Goal: Task Accomplishment & Management: Use online tool/utility

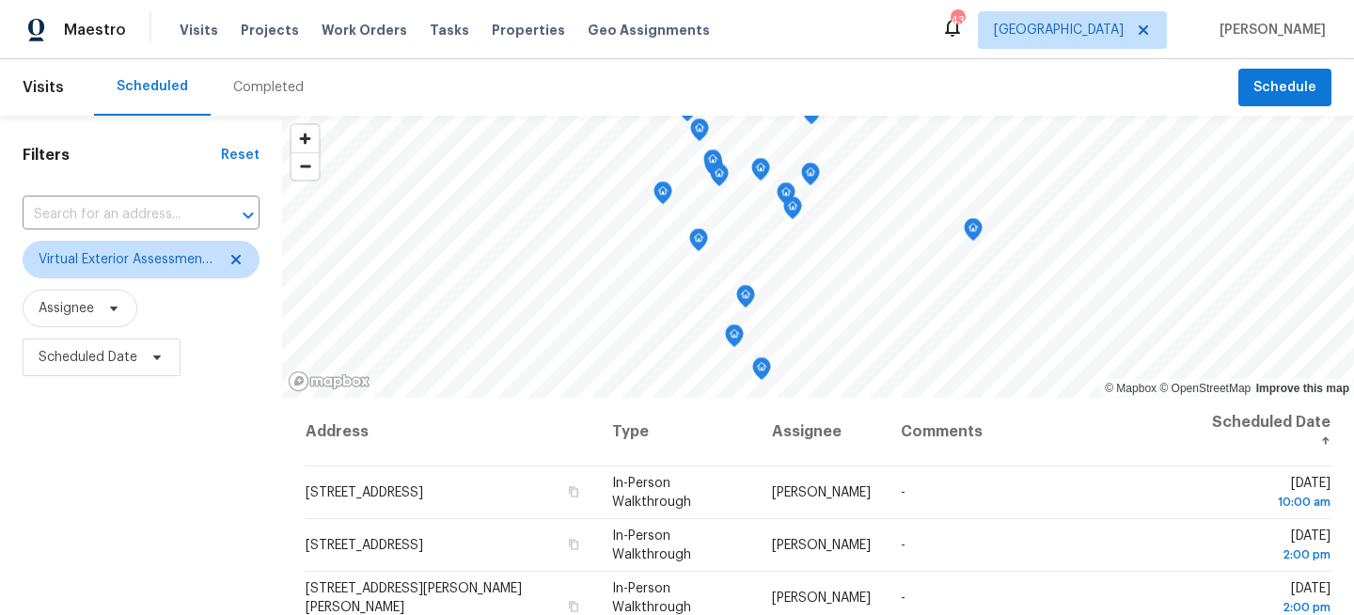
click at [434, 22] on div "Tasks" at bounding box center [449, 31] width 39 height 20
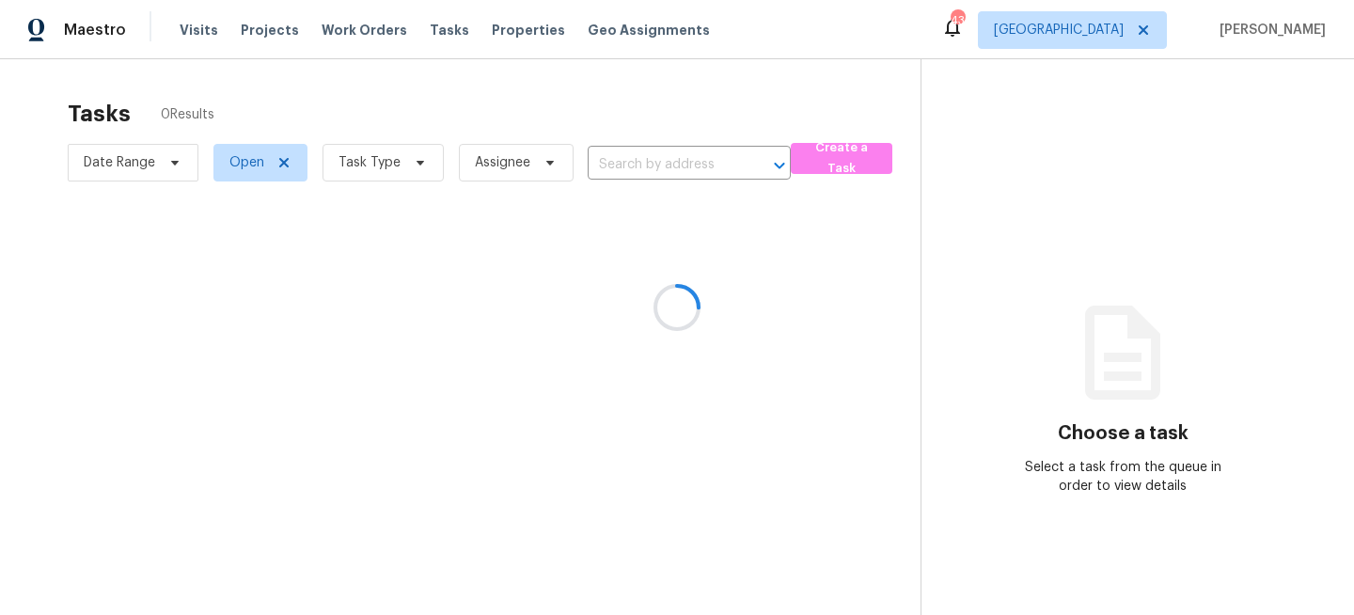
click at [290, 175] on div at bounding box center [677, 307] width 1354 height 615
click at [372, 168] on div at bounding box center [677, 307] width 1354 height 615
click at [388, 171] on div at bounding box center [677, 307] width 1354 height 615
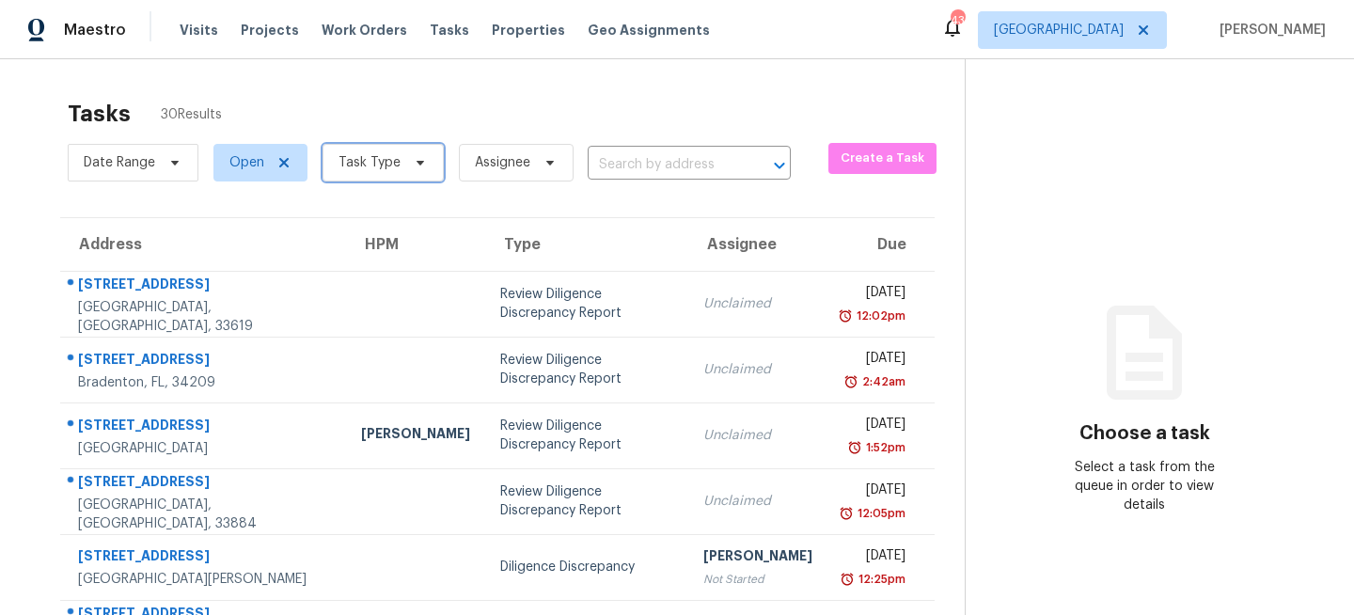
click at [388, 158] on span "Task Type" at bounding box center [369, 162] width 62 height 19
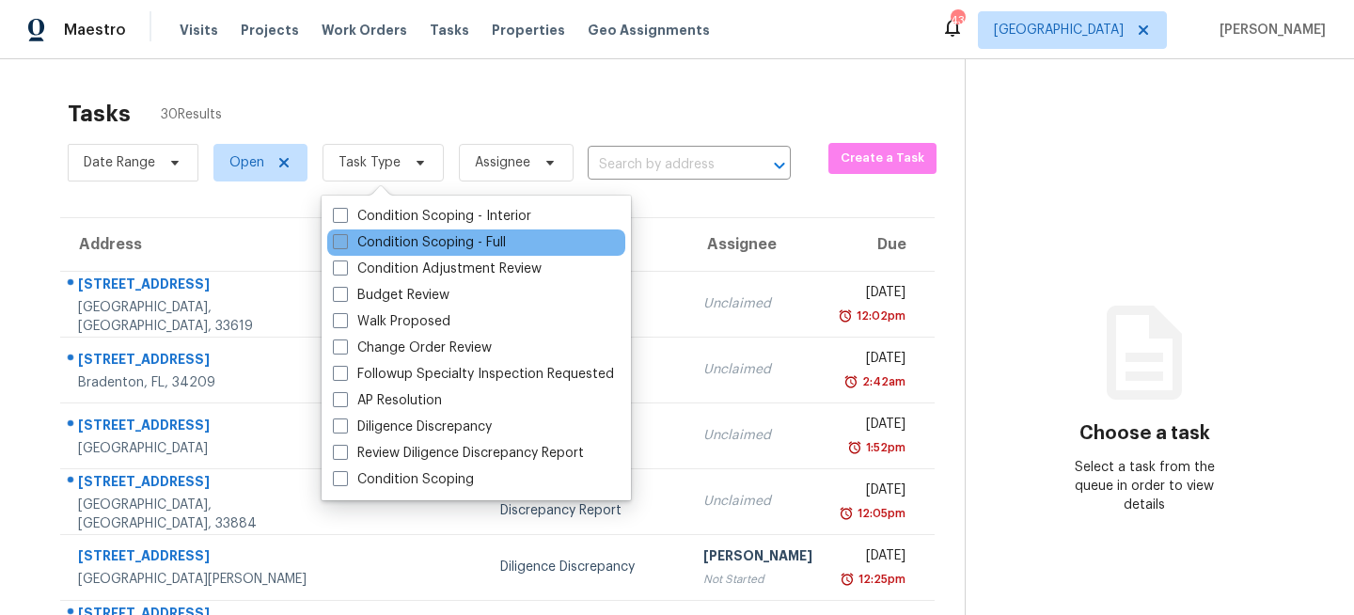
click at [366, 236] on label "Condition Scoping - Full" at bounding box center [419, 242] width 173 height 19
click at [345, 236] on input "Condition Scoping - Full" at bounding box center [339, 239] width 12 height 12
checkbox input "true"
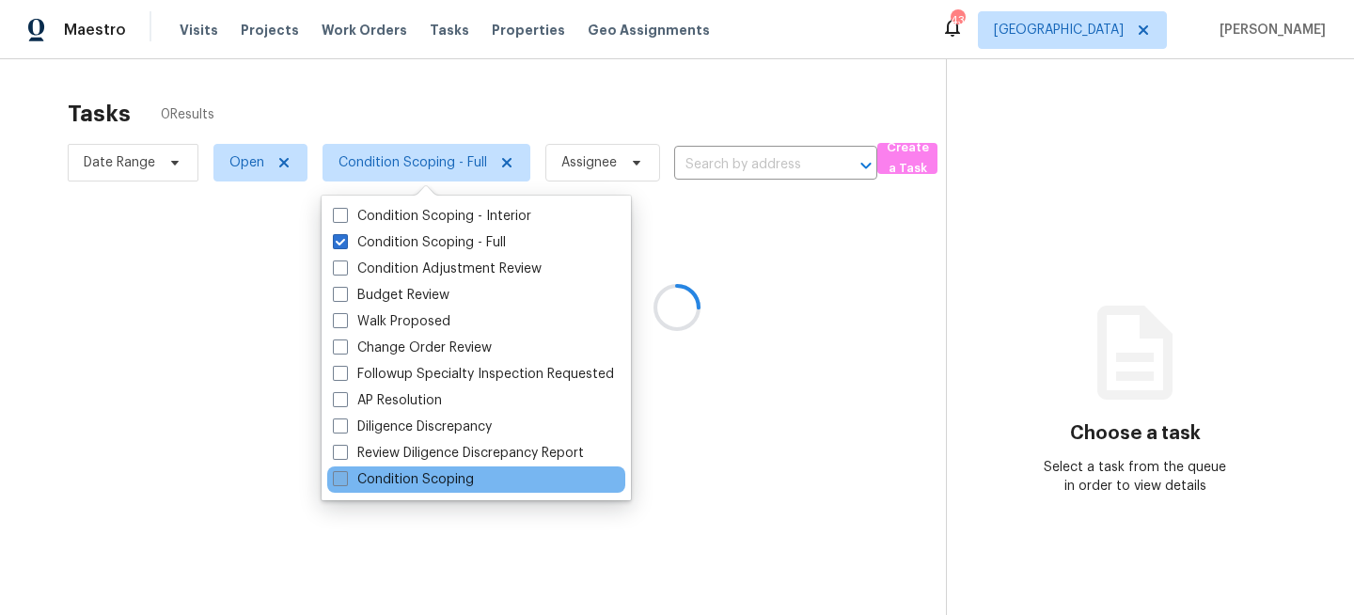
click at [360, 474] on label "Condition Scoping" at bounding box center [403, 479] width 141 height 19
click at [345, 474] on input "Condition Scoping" at bounding box center [339, 476] width 12 height 12
checkbox input "true"
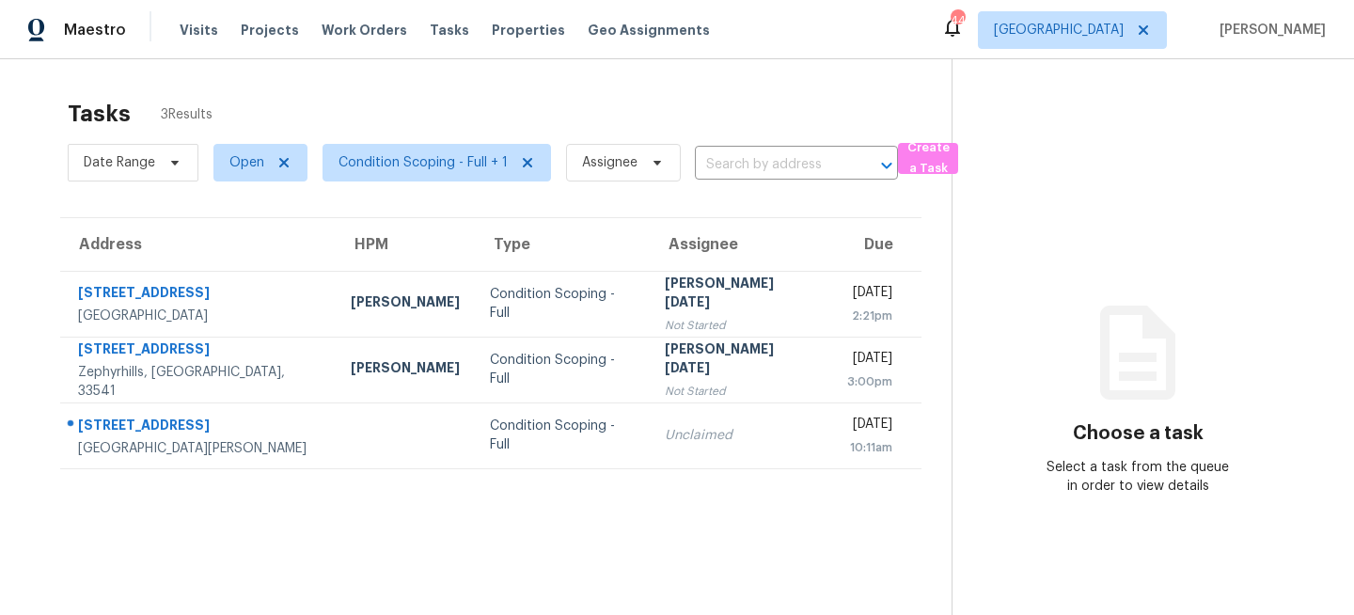
click at [607, 96] on div "Tasks 3 Results" at bounding box center [510, 113] width 884 height 49
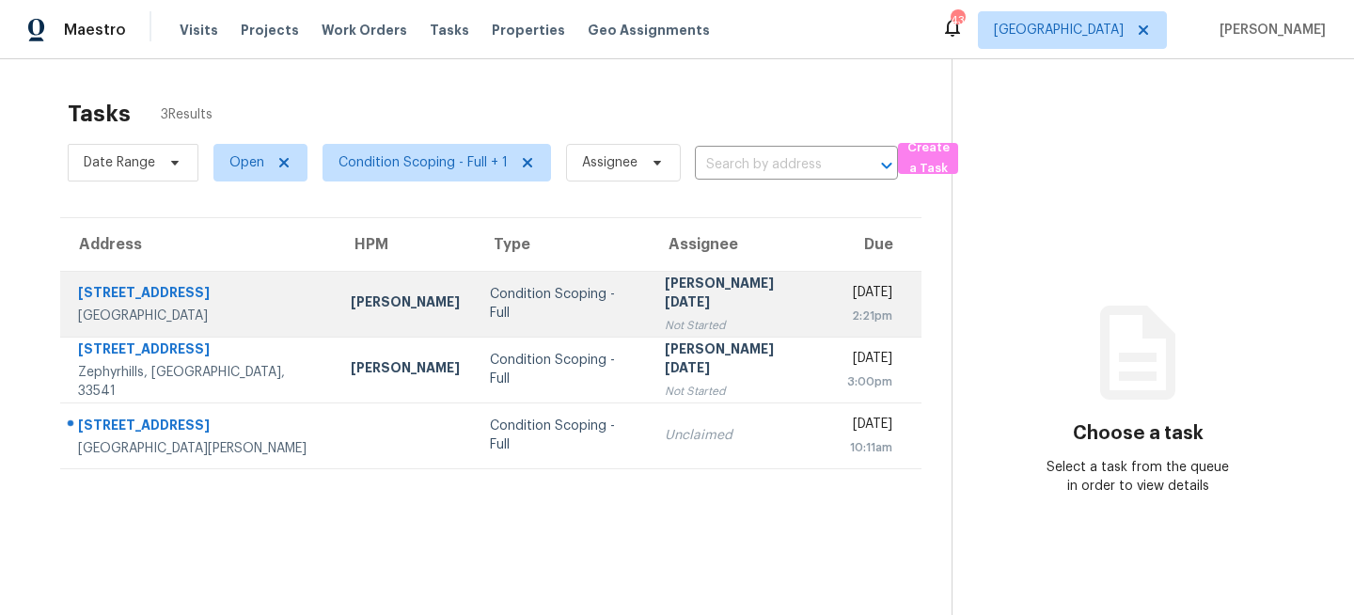
click at [383, 321] on td "[PERSON_NAME]" at bounding box center [405, 304] width 139 height 66
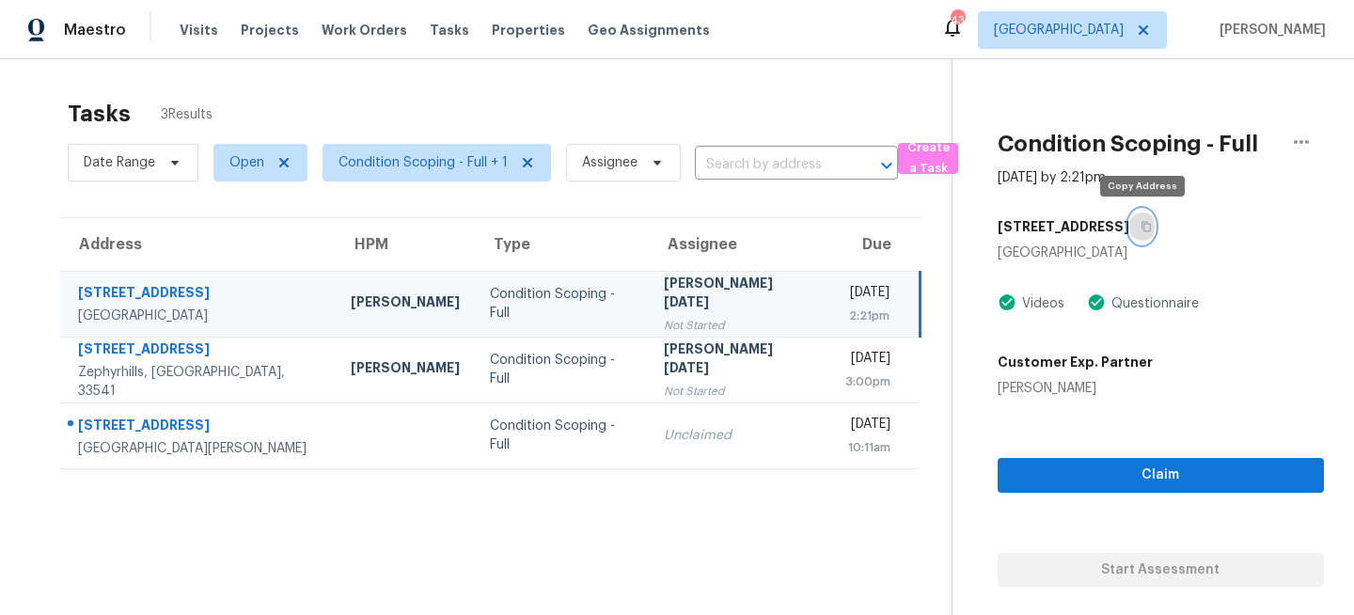
click at [1142, 230] on icon "button" at bounding box center [1145, 227] width 9 height 10
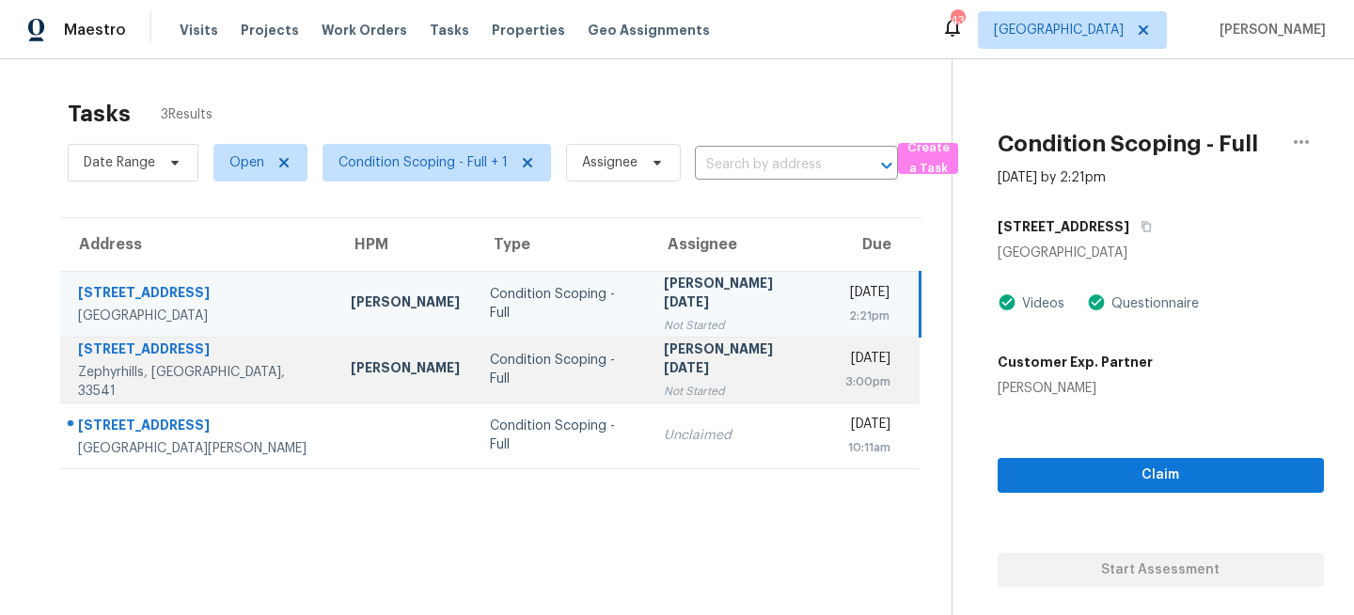
click at [551, 362] on div "Condition Scoping - Full" at bounding box center [562, 370] width 144 height 38
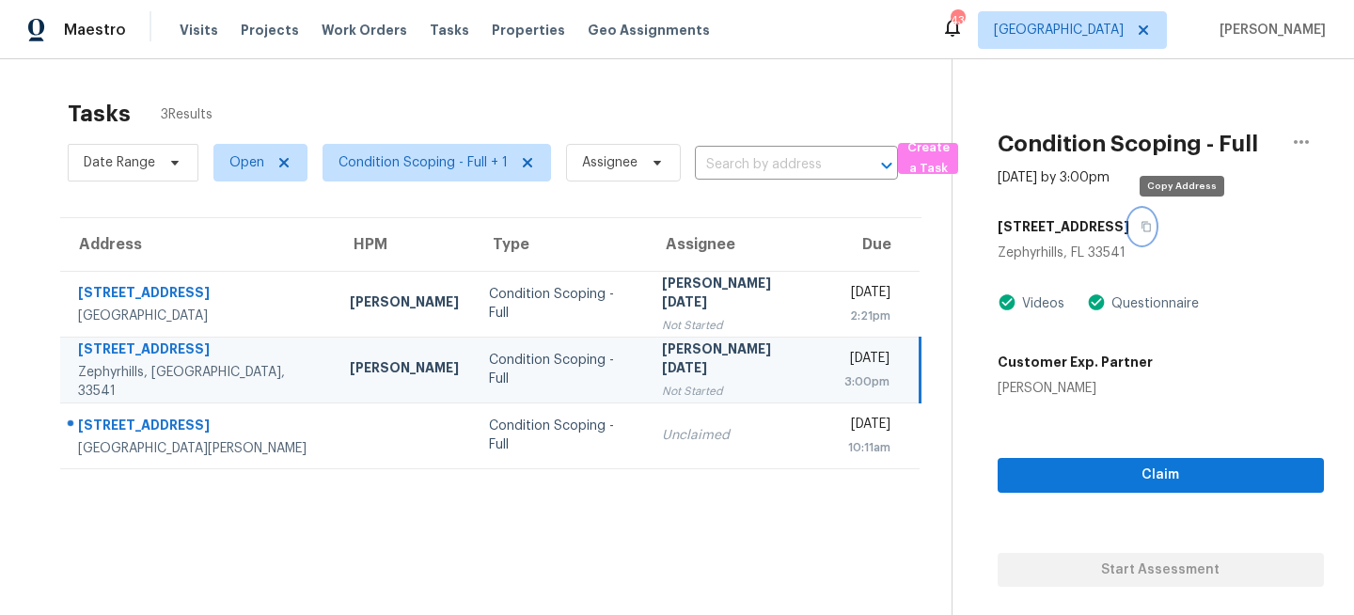
click at [1152, 228] on icon "button" at bounding box center [1145, 226] width 11 height 11
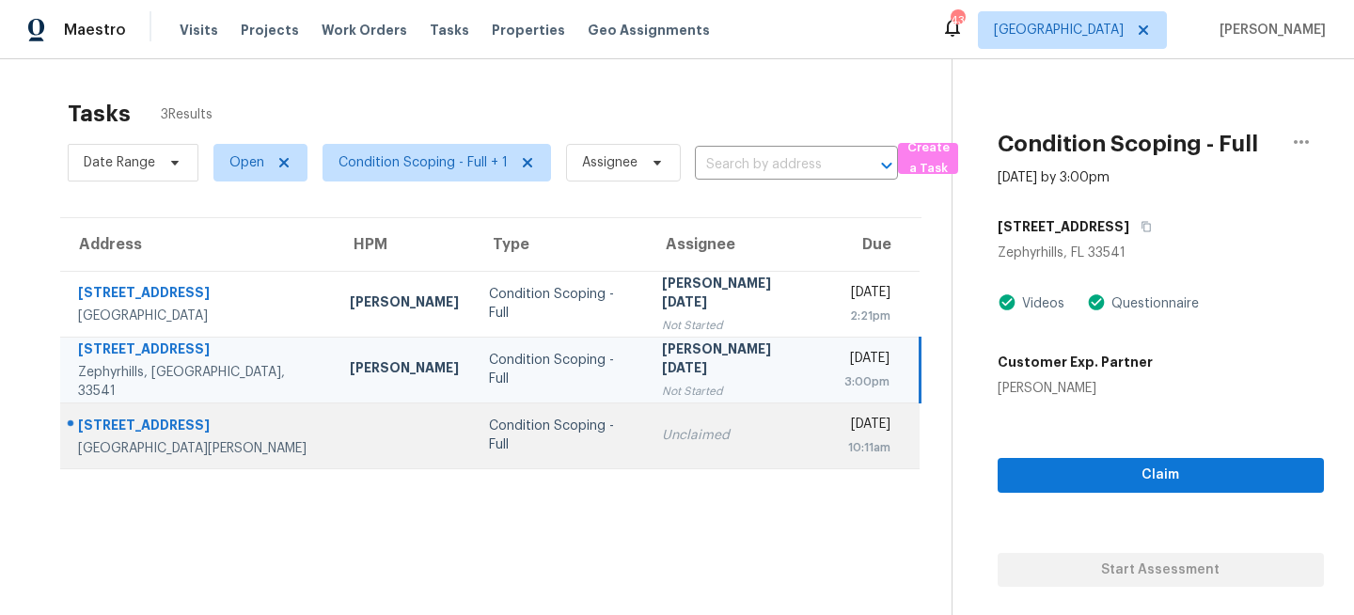
click at [505, 438] on div "Condition Scoping - Full" at bounding box center [561, 435] width 144 height 38
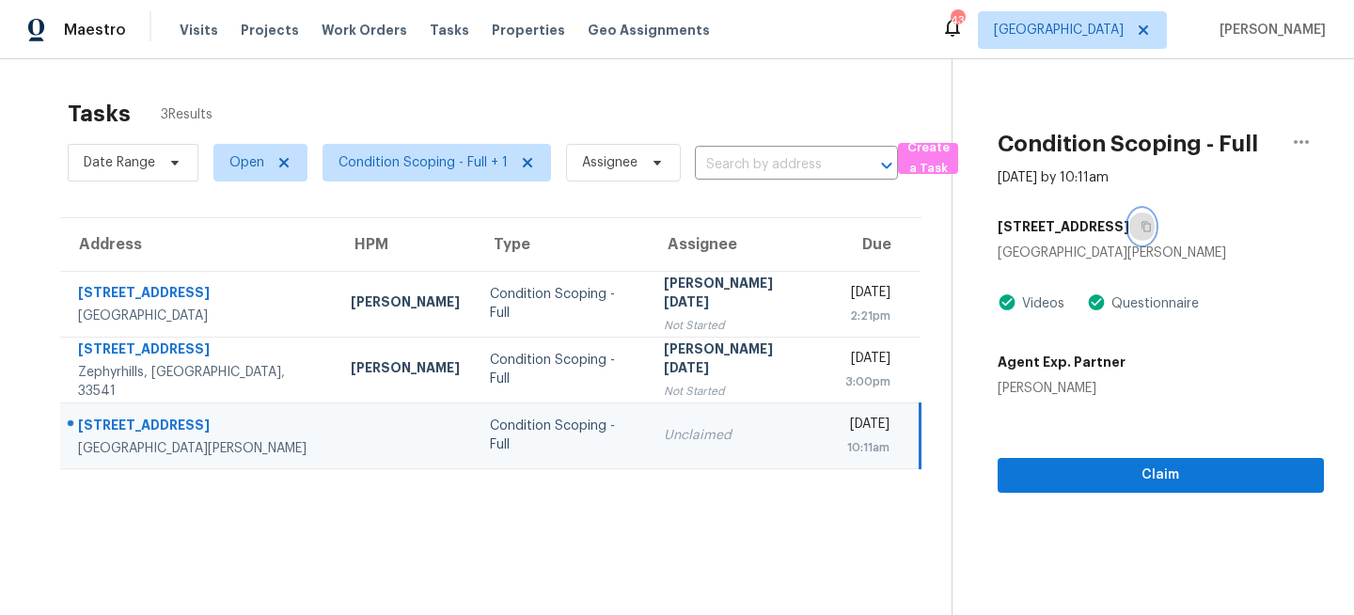
click at [1134, 232] on button "button" at bounding box center [1141, 227] width 25 height 34
